Goal: Transaction & Acquisition: Purchase product/service

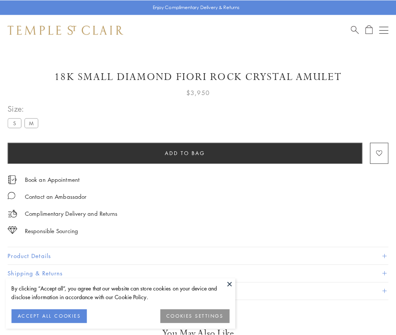
scroll to position [12, 0]
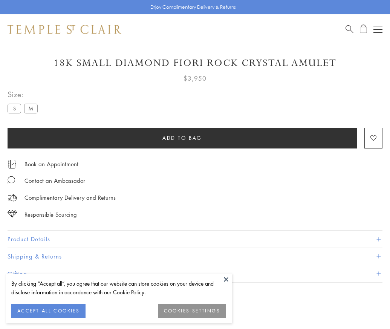
click at [182, 137] on span "Add to bag" at bounding box center [182, 138] width 40 height 8
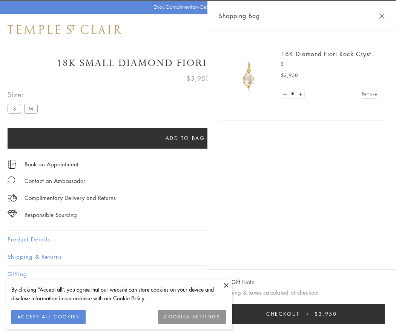
click at [377, 313] on button "Checkout $3,950" at bounding box center [301, 314] width 166 height 20
